Goal: Task Accomplishment & Management: Use online tool/utility

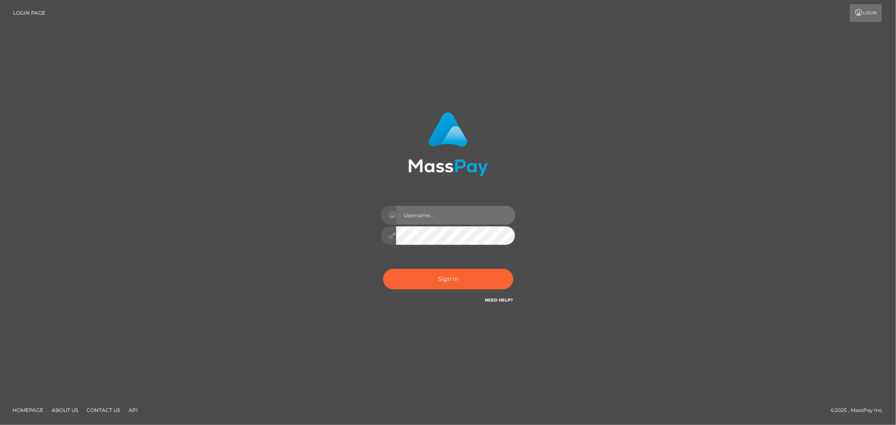
click at [482, 220] on input "text" at bounding box center [455, 215] width 119 height 19
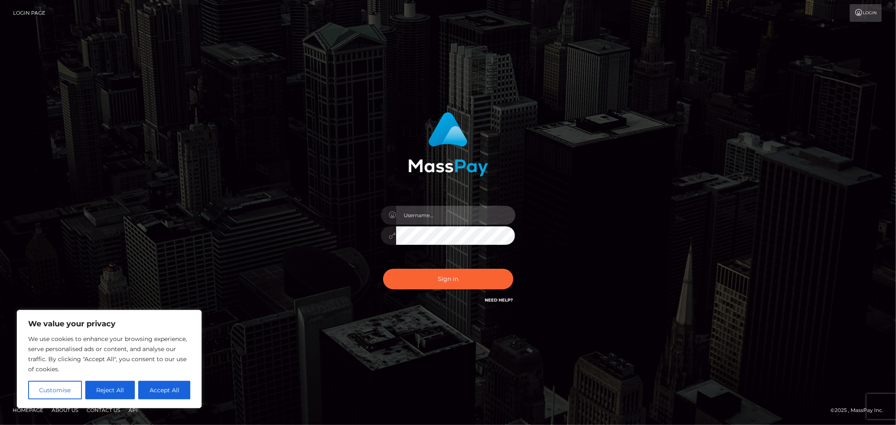
type input "Allyssa"
click at [475, 219] on input "Allyssa" at bounding box center [455, 215] width 119 height 19
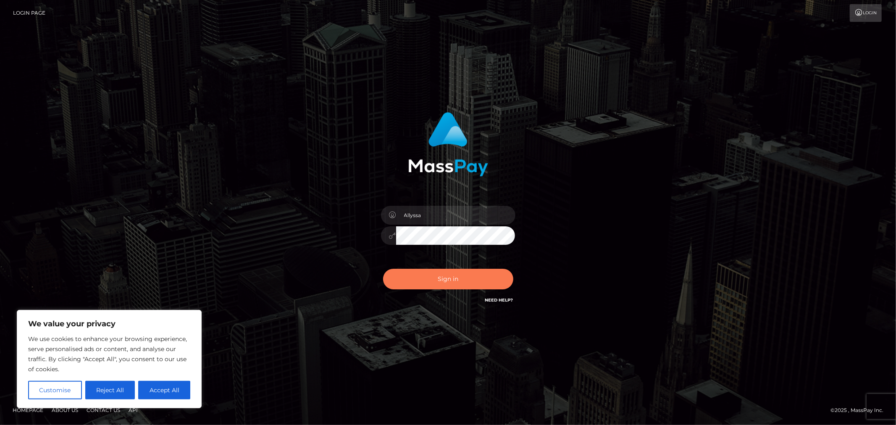
click at [429, 277] on button "Sign in" at bounding box center [448, 279] width 130 height 21
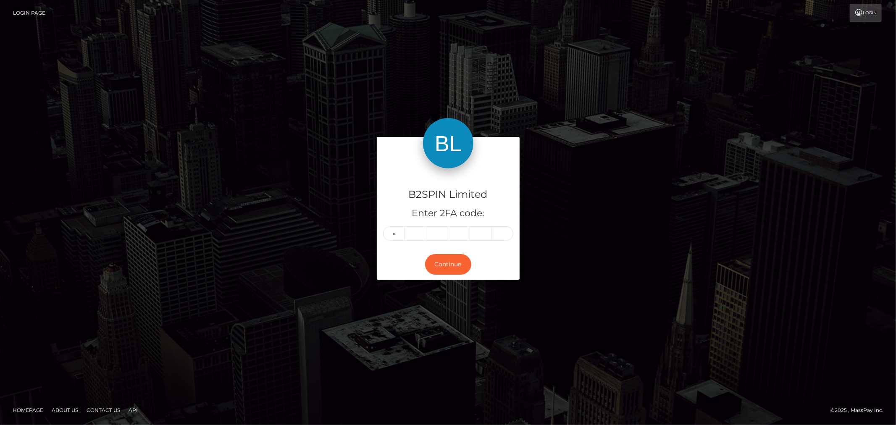
type input "2"
type input "0"
type input "8"
type input "0"
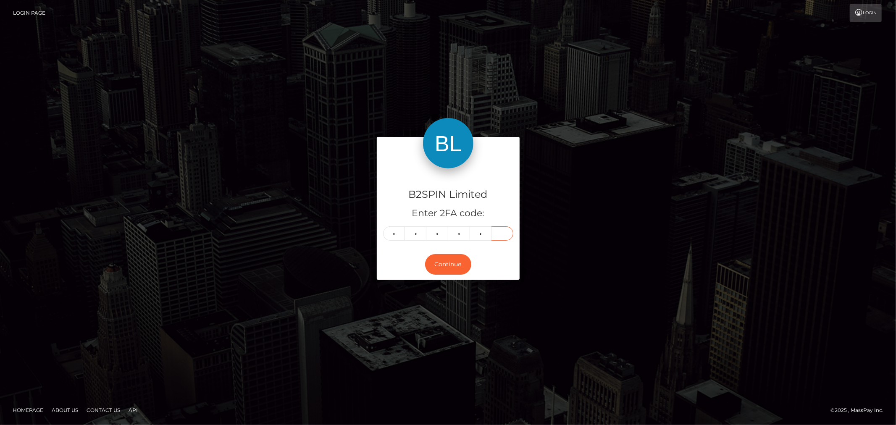
type input "9"
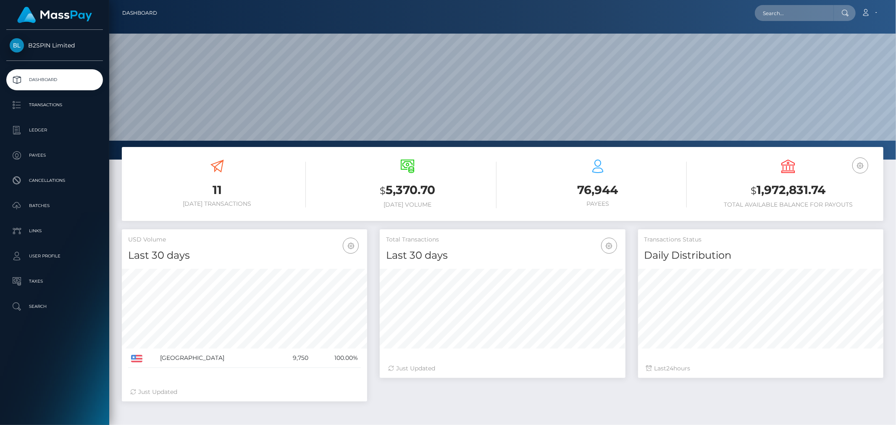
scroll to position [149, 245]
click at [808, 15] on input "text" at bounding box center [794, 13] width 79 height 16
paste input "3229918"
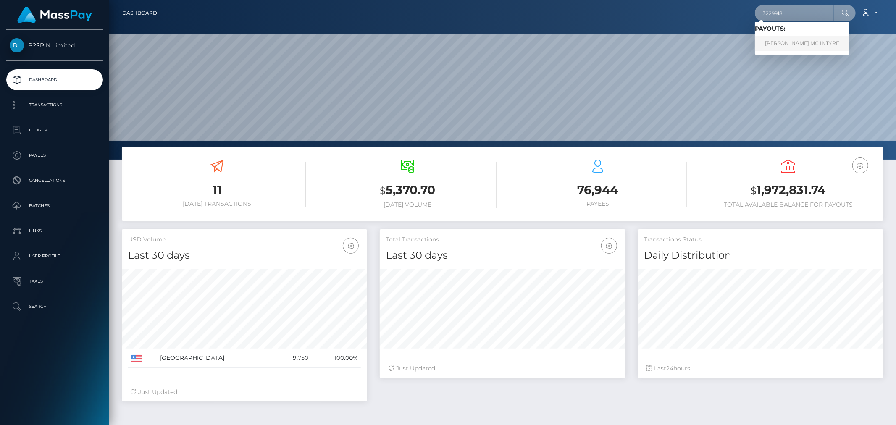
type input "3229918"
click at [799, 44] on link "RODNEY BLAIN MC INTYRE" at bounding box center [802, 44] width 95 height 16
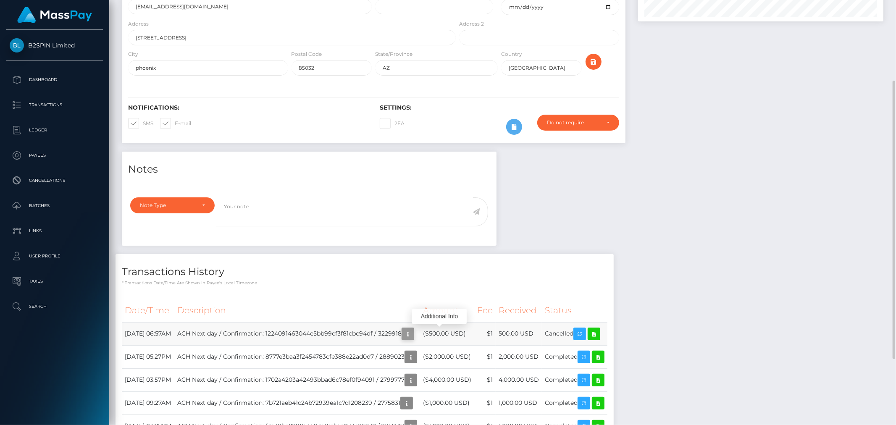
scroll to position [101, 245]
click at [413, 334] on icon "button" at bounding box center [408, 334] width 10 height 11
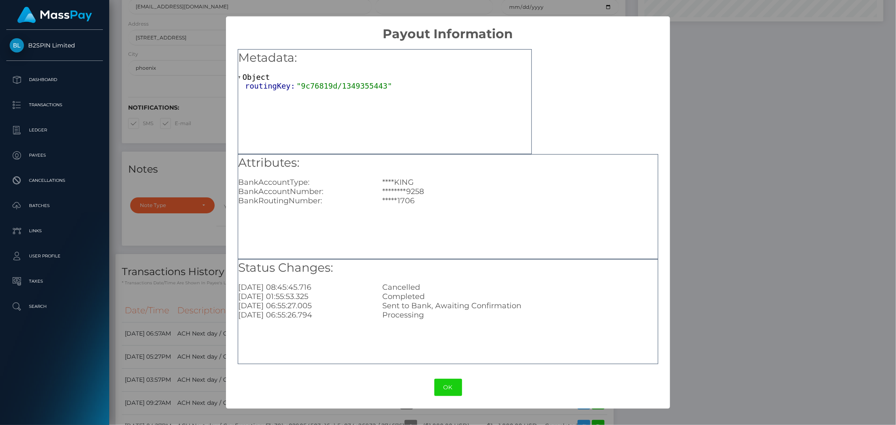
click at [783, 245] on div "× Payout Information Metadata: Object routingKey: "9c76819d/1349355443" Attribu…" at bounding box center [448, 212] width 896 height 425
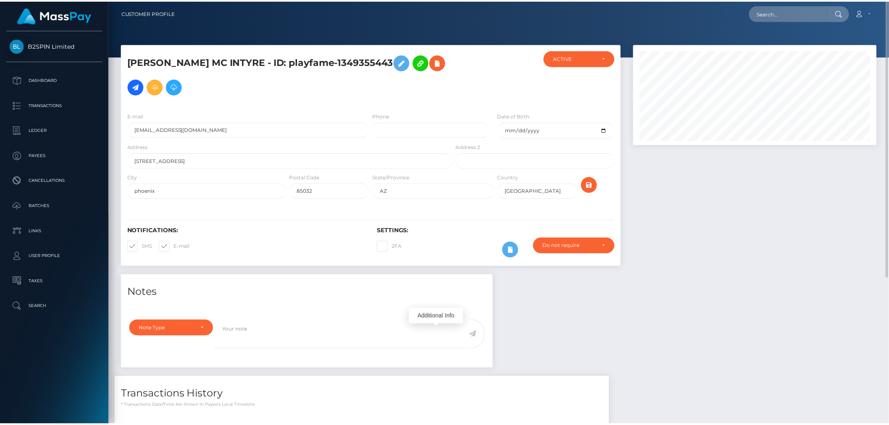
scroll to position [0, 0]
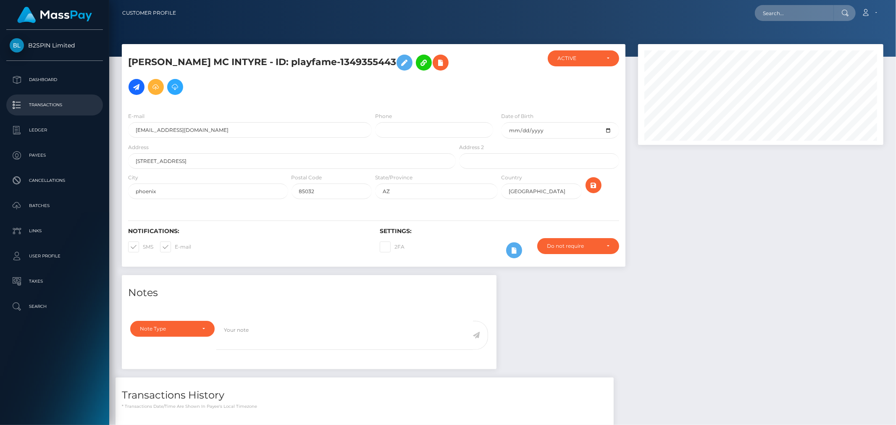
click at [53, 109] on p "Transactions" at bounding box center [55, 105] width 90 height 13
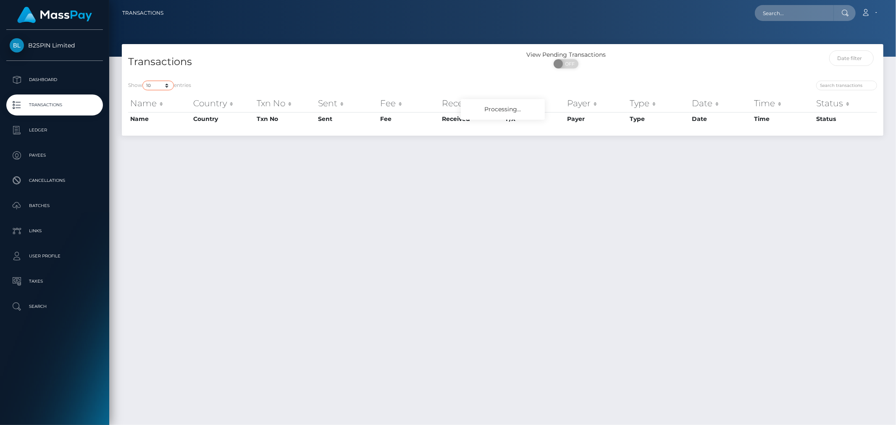
click at [146, 83] on select "10 25 50 100 250 500 1,000 3,500" at bounding box center [158, 86] width 32 height 10
select select "3500"
click at [143, 81] on select "10 25 50 100 250 500 1,000 3,500" at bounding box center [158, 86] width 32 height 10
click at [451, 50] on div "Transactions View Pending Transactions ON OFF" at bounding box center [503, 59] width 762 height 30
click at [566, 67] on span "OFF" at bounding box center [568, 63] width 21 height 9
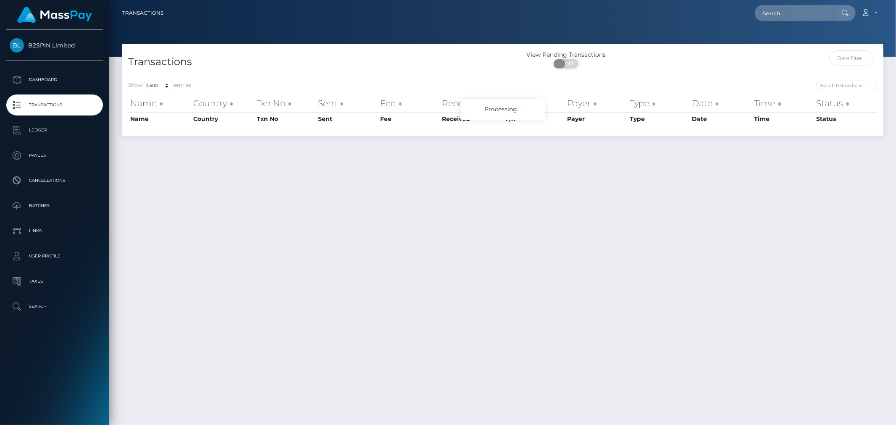
checkbox input "true"
click at [179, 258] on div "Transactions View Pending Transactions ON OFF Show 10 25 50 100 250 500 1,000 3…" at bounding box center [502, 231] width 787 height 374
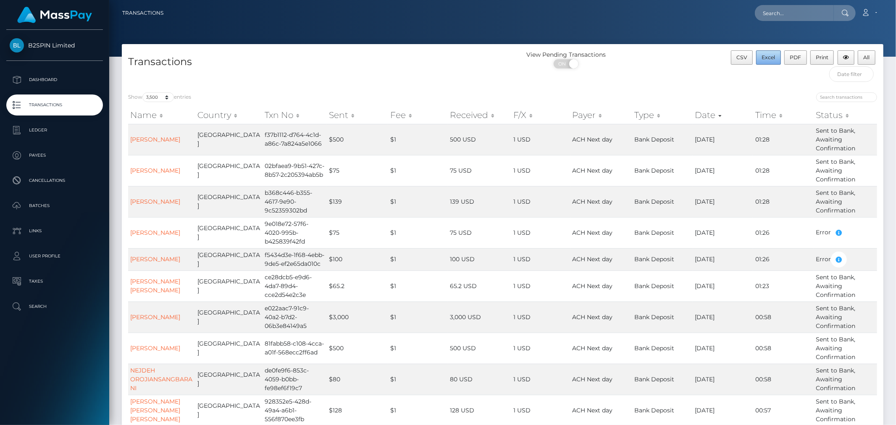
drag, startPoint x: 761, startPoint y: 59, endPoint x: 610, endPoint y: 79, distance: 152.1
click at [761, 58] on button "Excel" at bounding box center [768, 57] width 25 height 14
click at [877, 13] on link "Account" at bounding box center [869, 13] width 25 height 18
drag, startPoint x: 844, startPoint y: 50, endPoint x: 839, endPoint y: 47, distance: 6.3
click at [844, 50] on link "Logout" at bounding box center [849, 54] width 67 height 16
